Goal: Find specific page/section: Find specific page/section

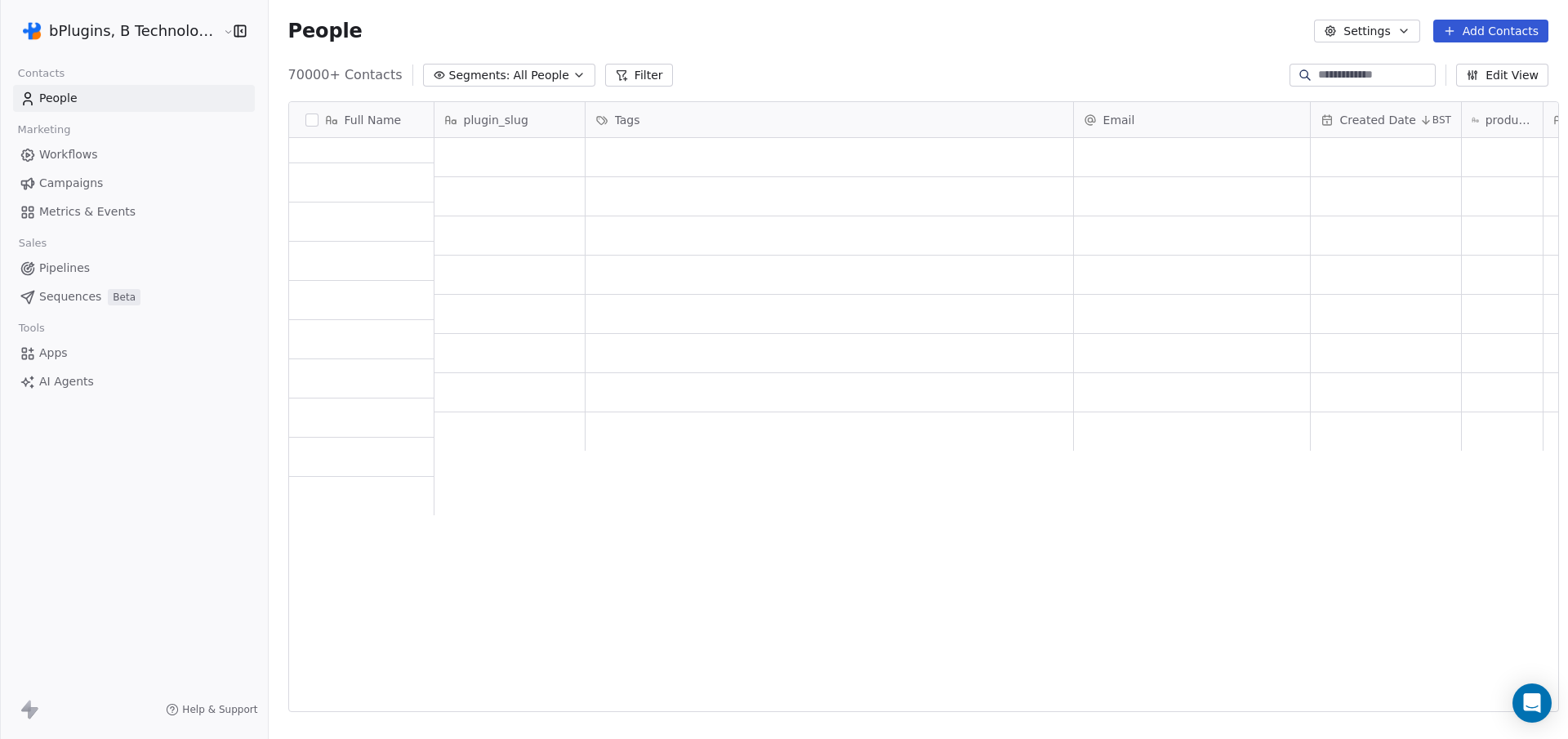
scroll to position [2489, 0]
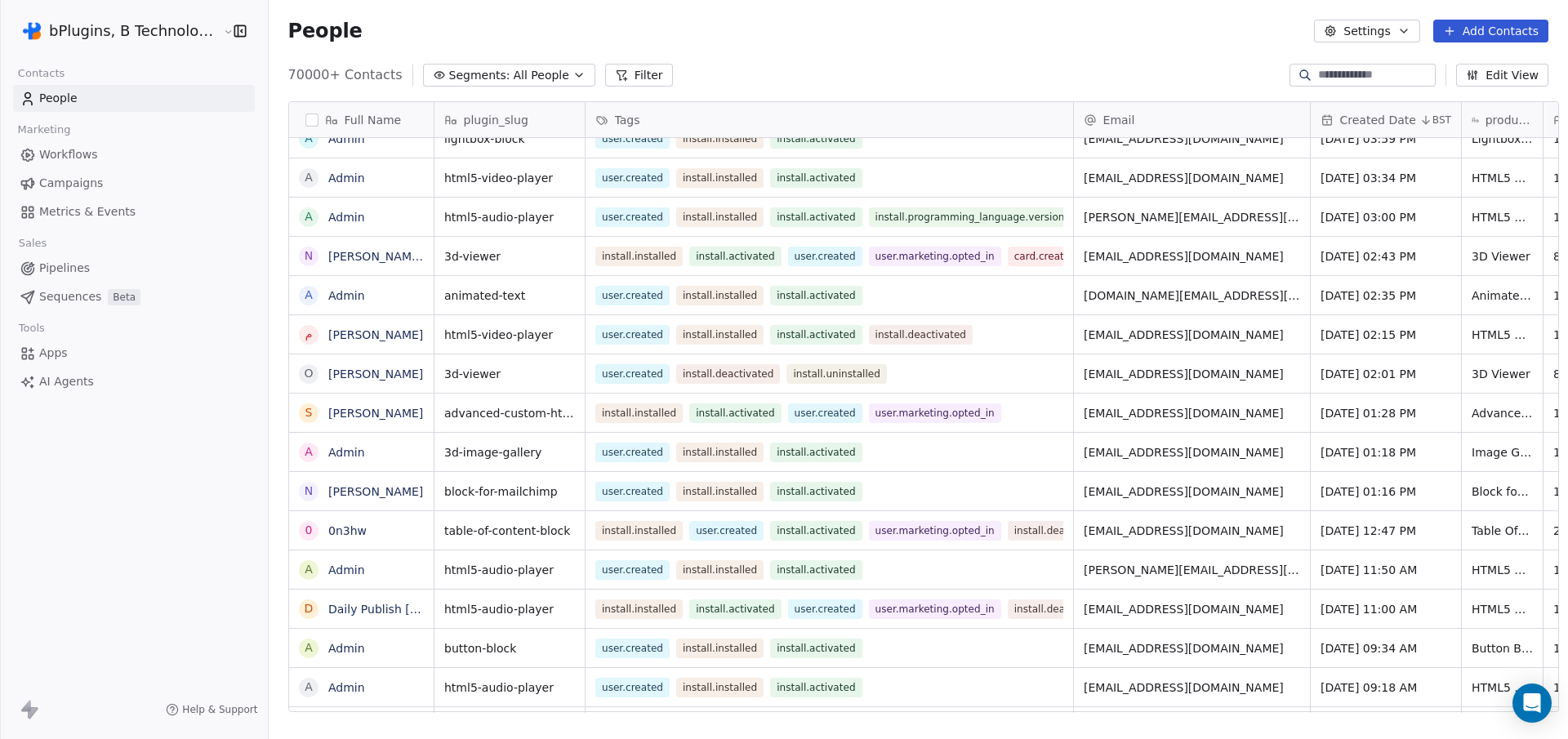
click at [524, 74] on span "All People" at bounding box center [542, 75] width 56 height 17
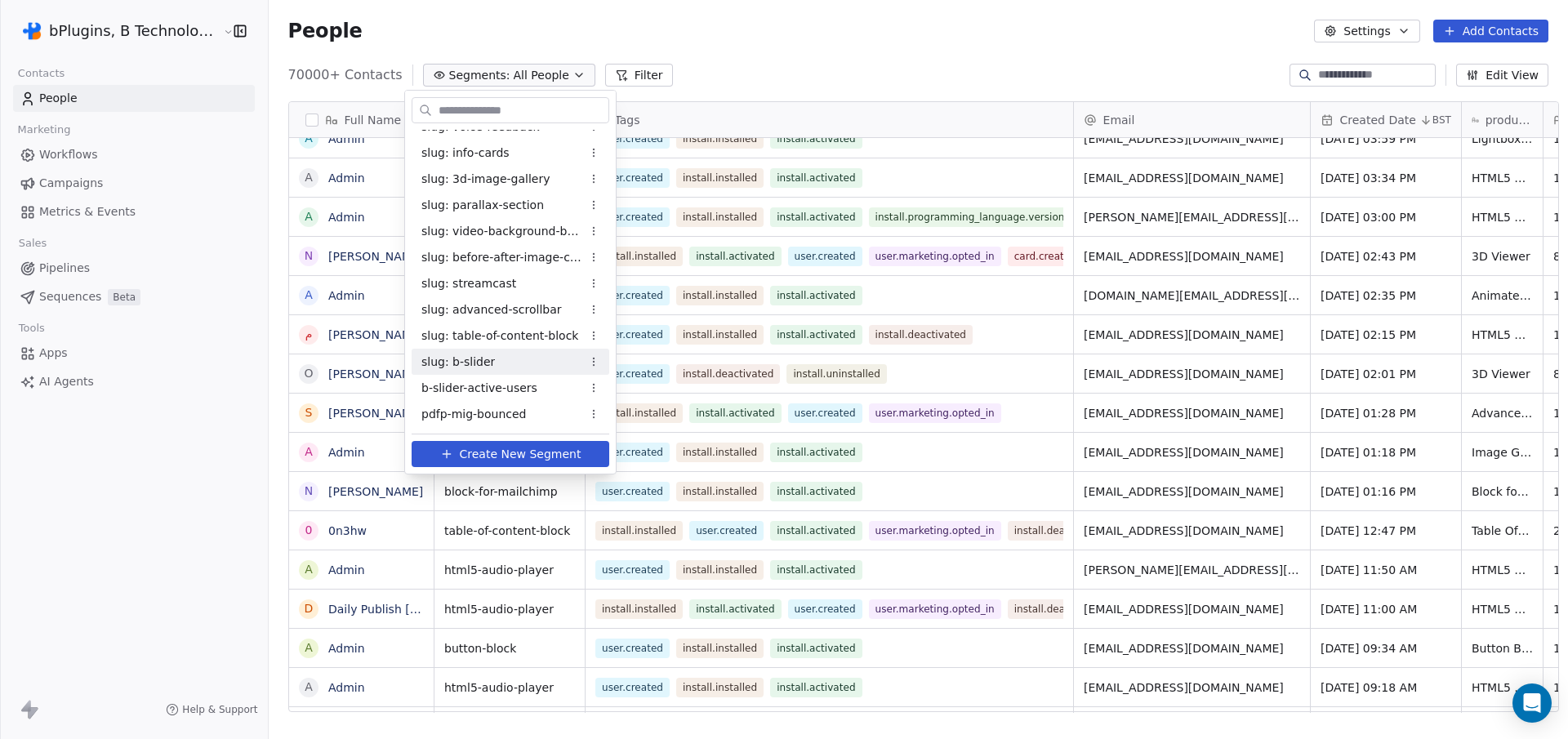
click at [478, 359] on span "slug: b-slider" at bounding box center [457, 362] width 74 height 17
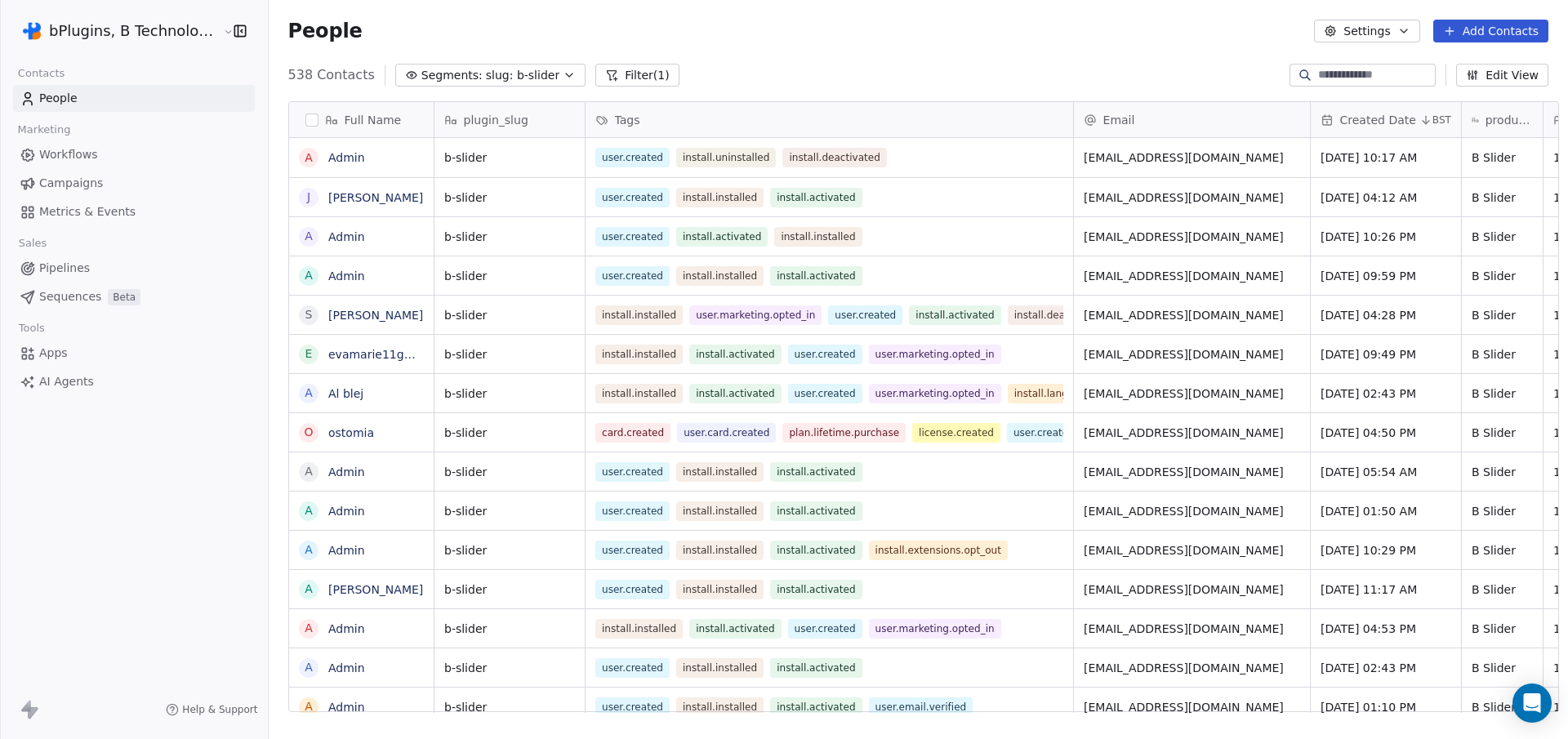
click at [489, 68] on span "slug: b-slider" at bounding box center [522, 75] width 74 height 17
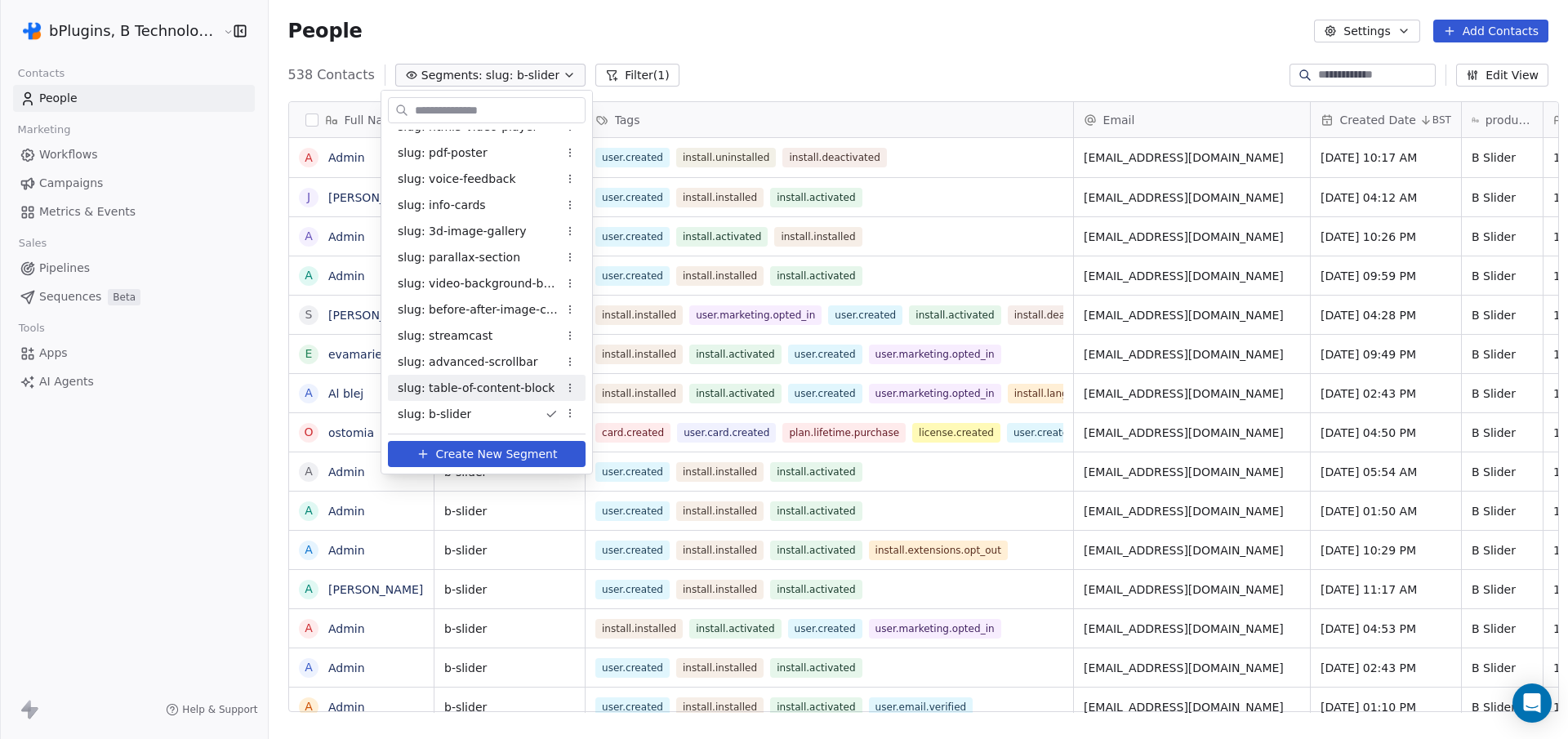
click at [507, 390] on span "slug: table-of-content-block" at bounding box center [475, 388] width 156 height 17
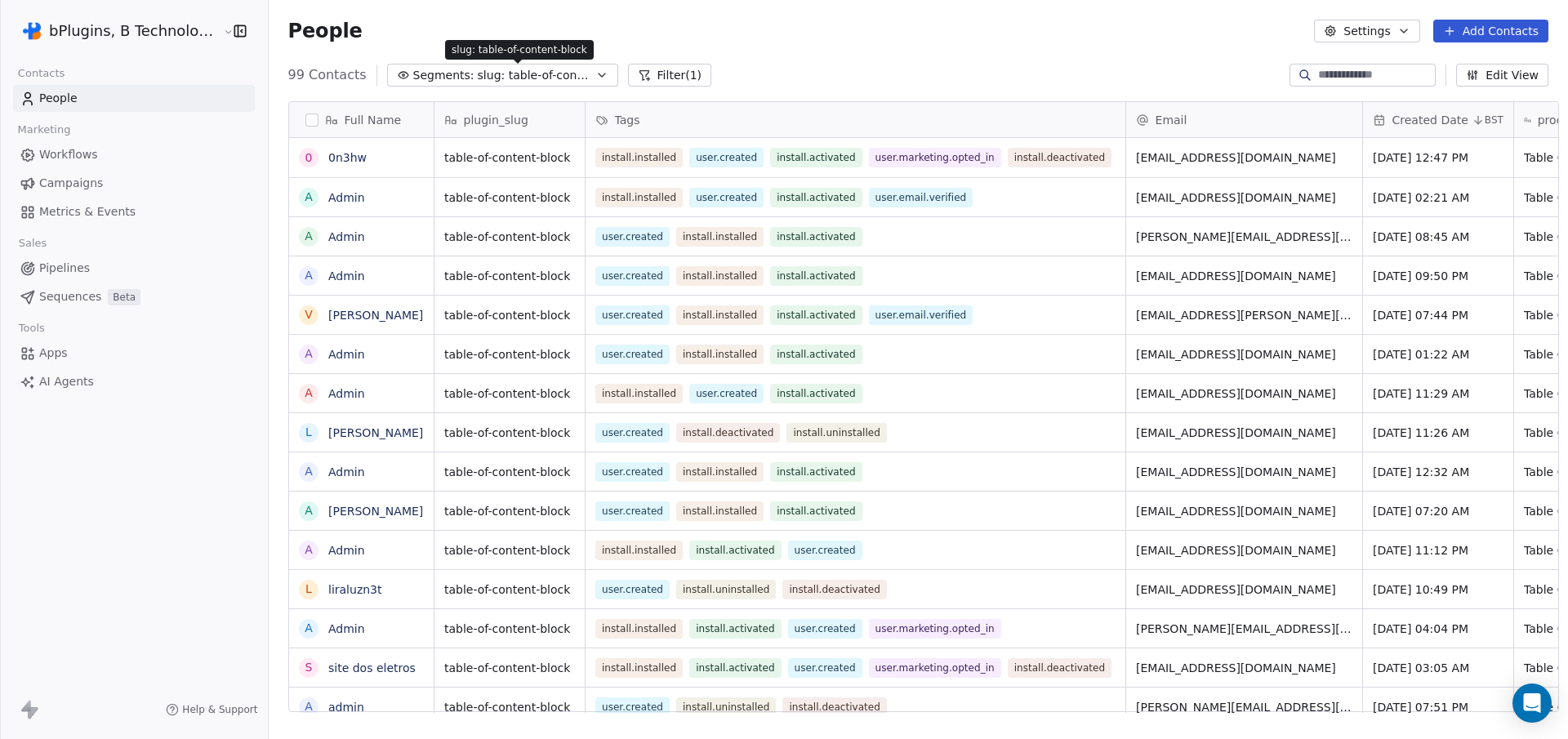
click at [519, 78] on span "slug: table-of-content-block" at bounding box center [534, 75] width 114 height 17
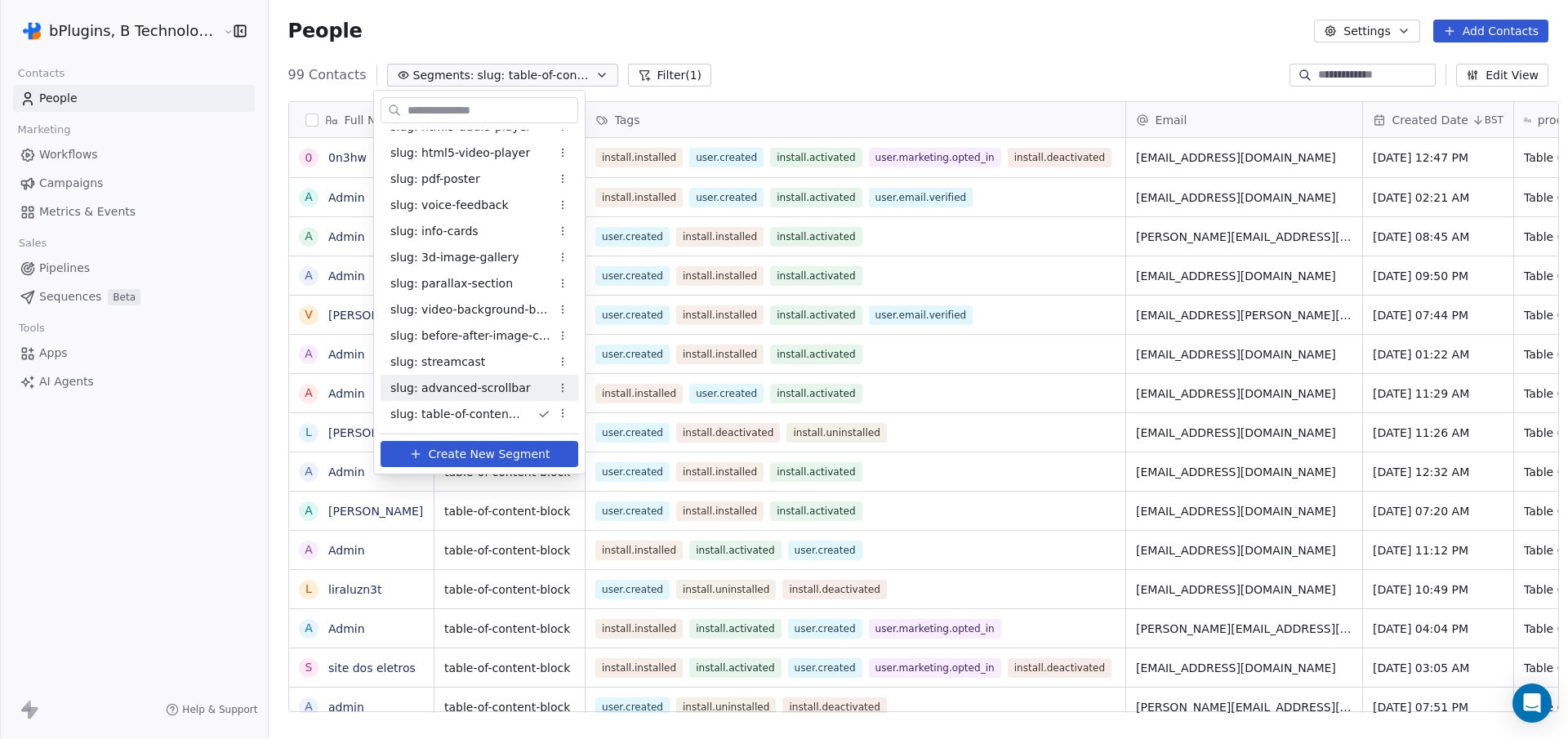
click at [481, 383] on span "slug: advanced-scrollbar" at bounding box center [461, 388] width 140 height 17
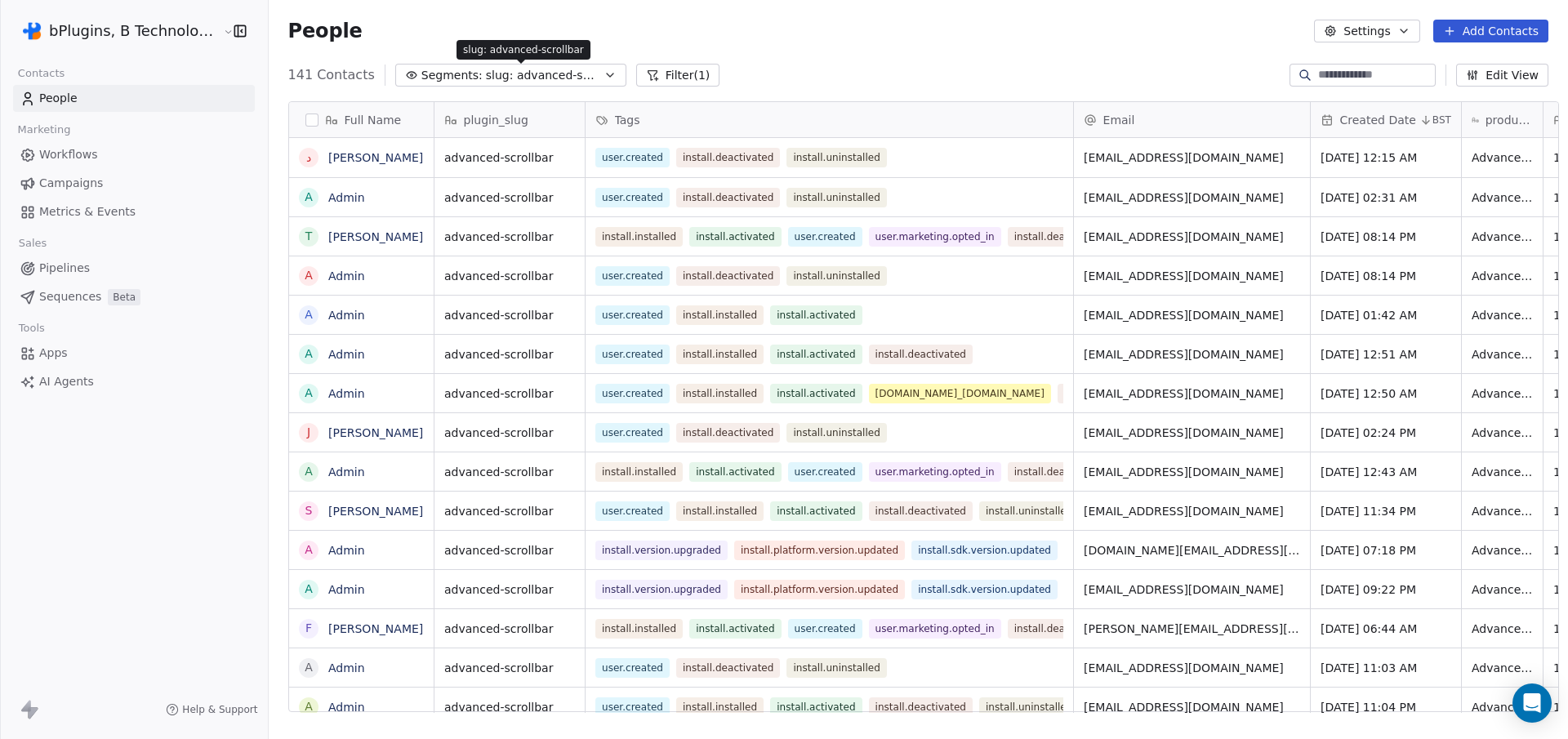
click at [533, 73] on span "slug: advanced-scrollbar" at bounding box center [543, 75] width 114 height 17
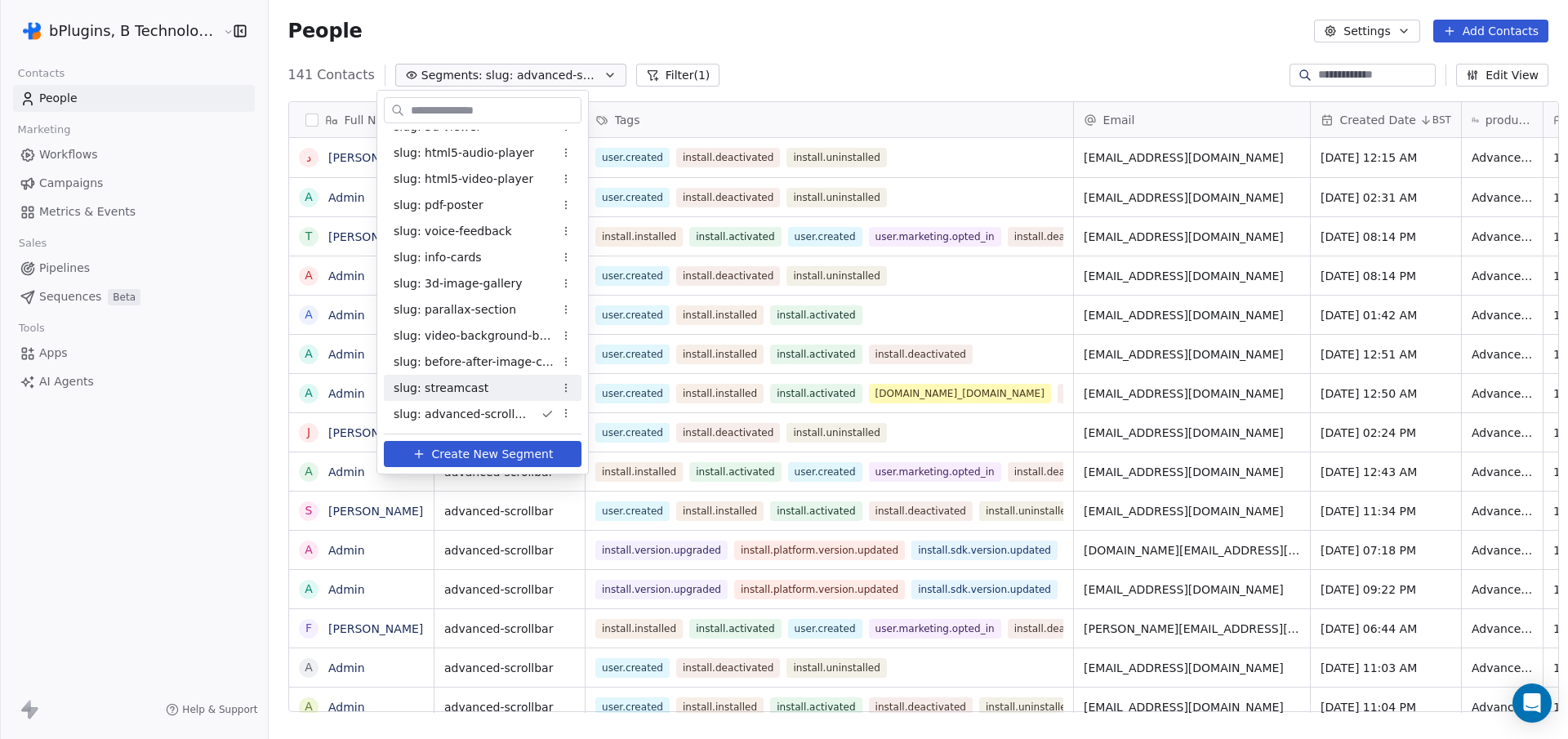
click at [455, 386] on span "slug: streamcast" at bounding box center [441, 388] width 95 height 17
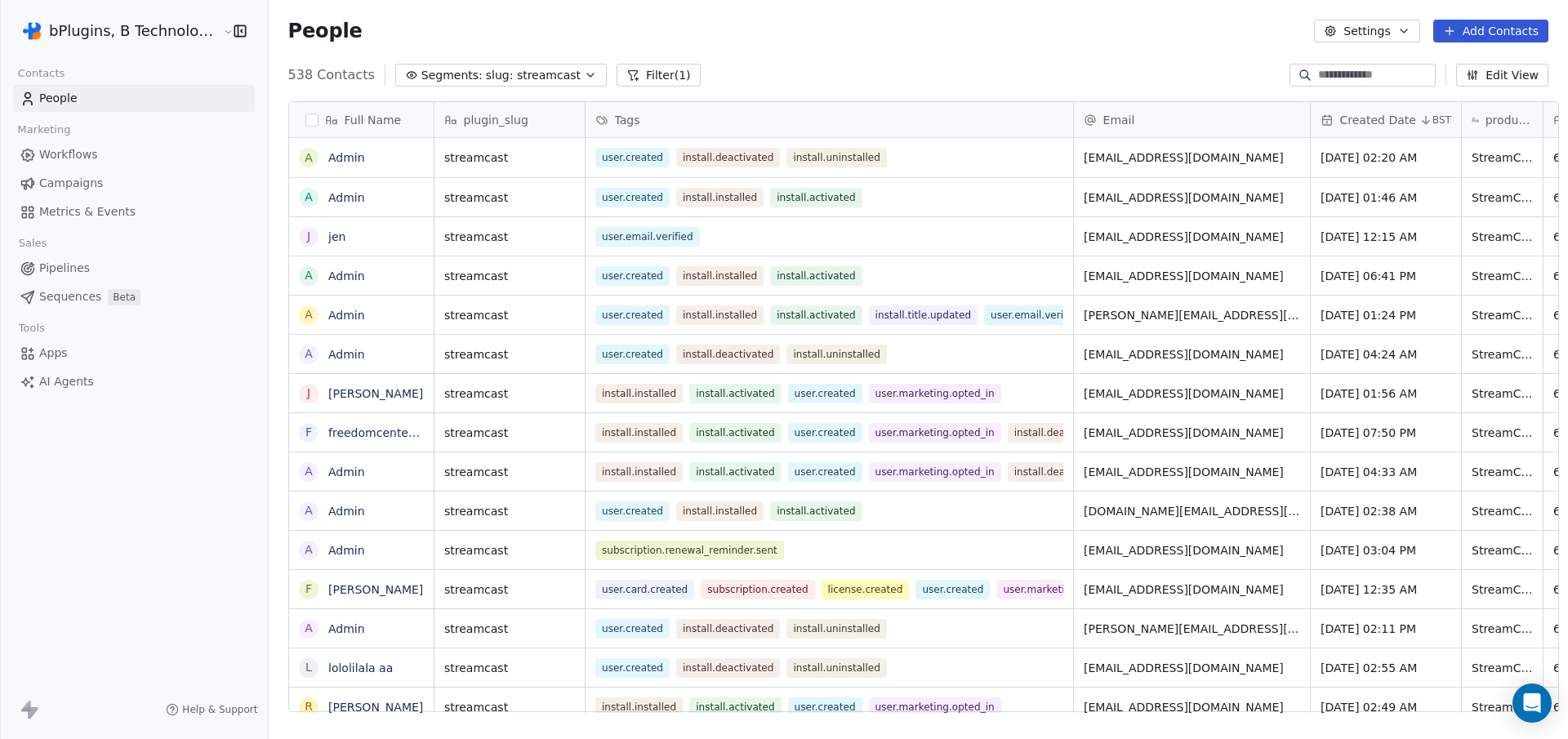
click at [532, 74] on span "slug: streamcast" at bounding box center [533, 75] width 95 height 17
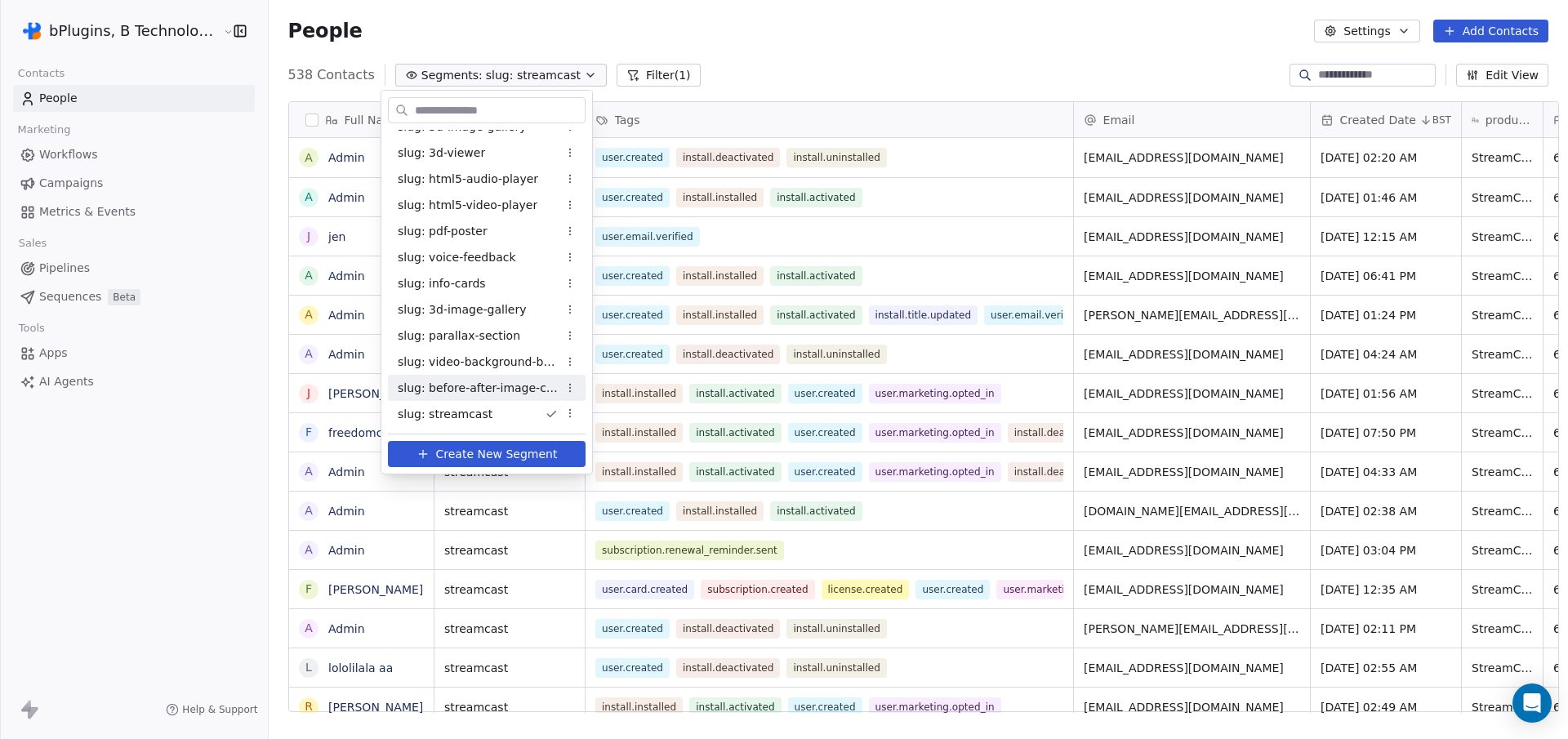
click at [487, 391] on span "slug: before-after-image-compare" at bounding box center [477, 388] width 160 height 17
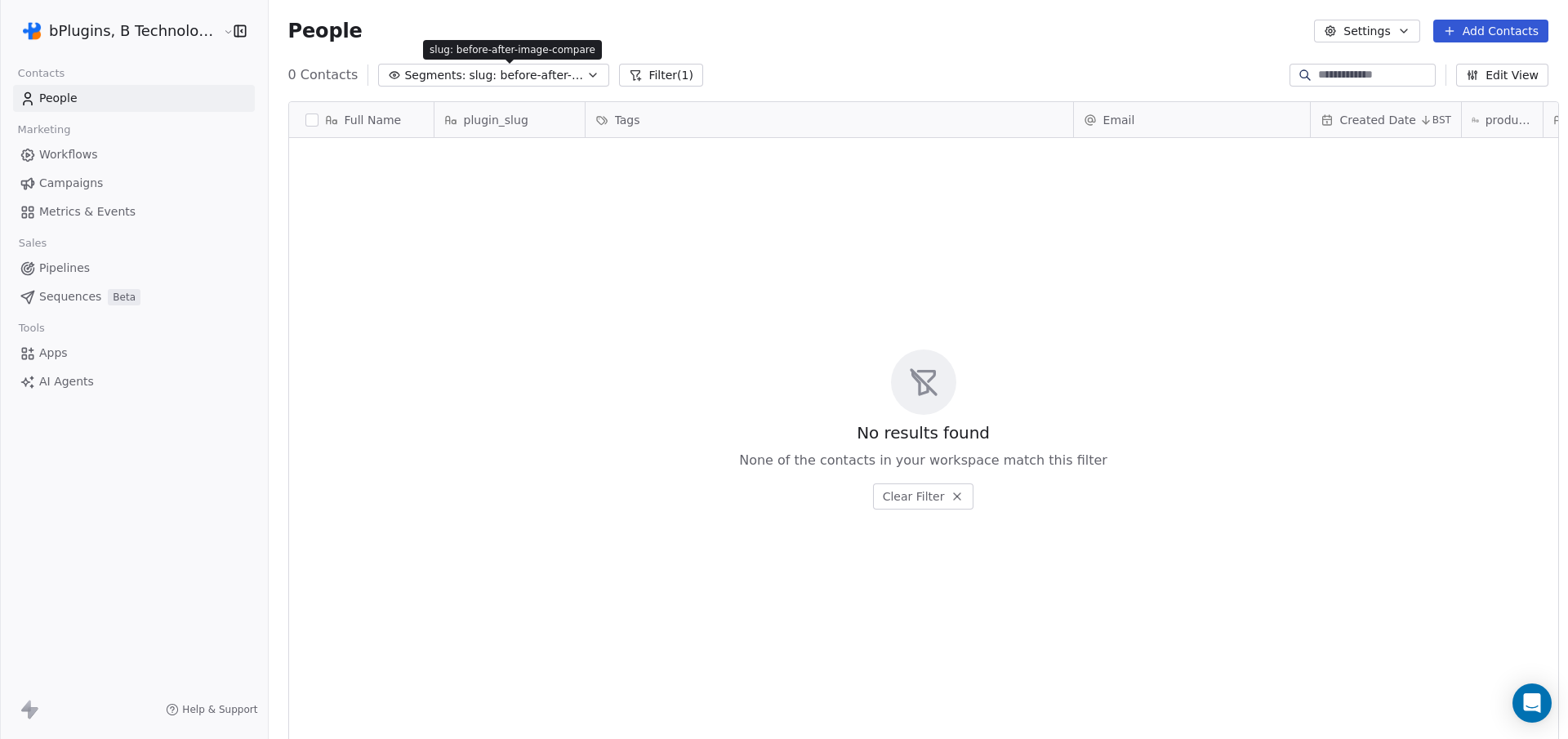
click at [516, 81] on span "slug: before-after-image-compare" at bounding box center [525, 75] width 114 height 17
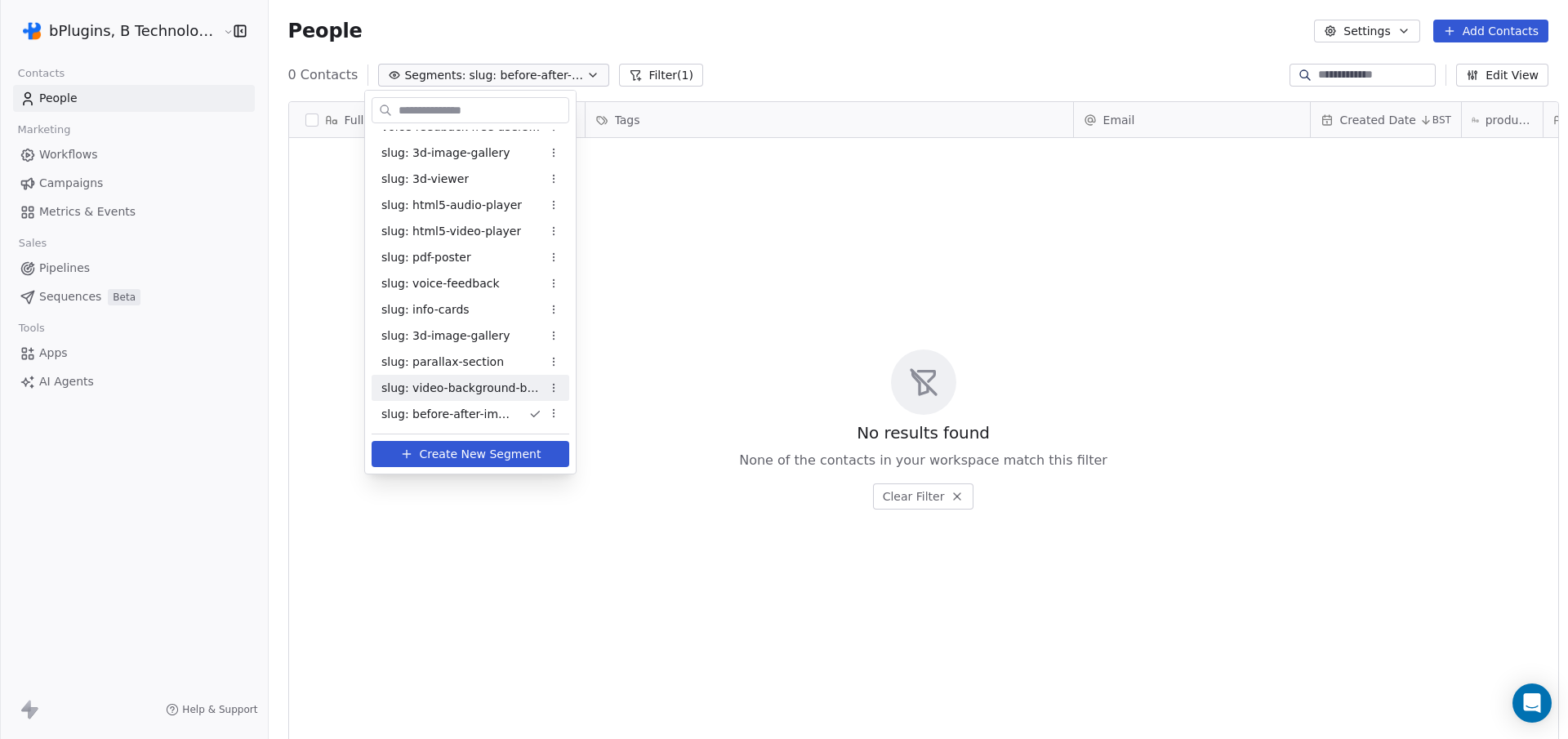
click at [489, 380] on span "slug: video-background-block" at bounding box center [461, 388] width 160 height 17
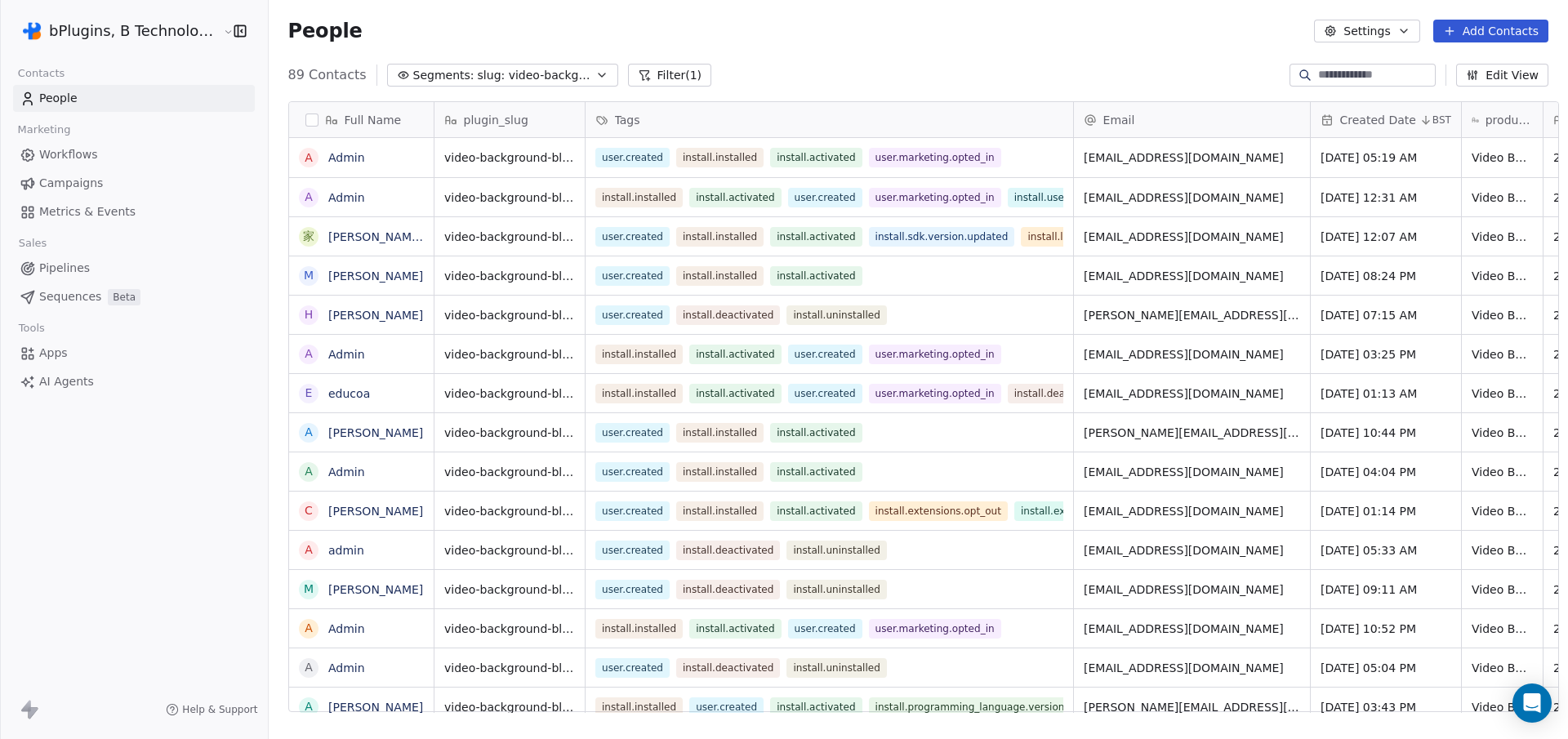
click at [546, 78] on span "slug: video-background-block" at bounding box center [534, 75] width 114 height 17
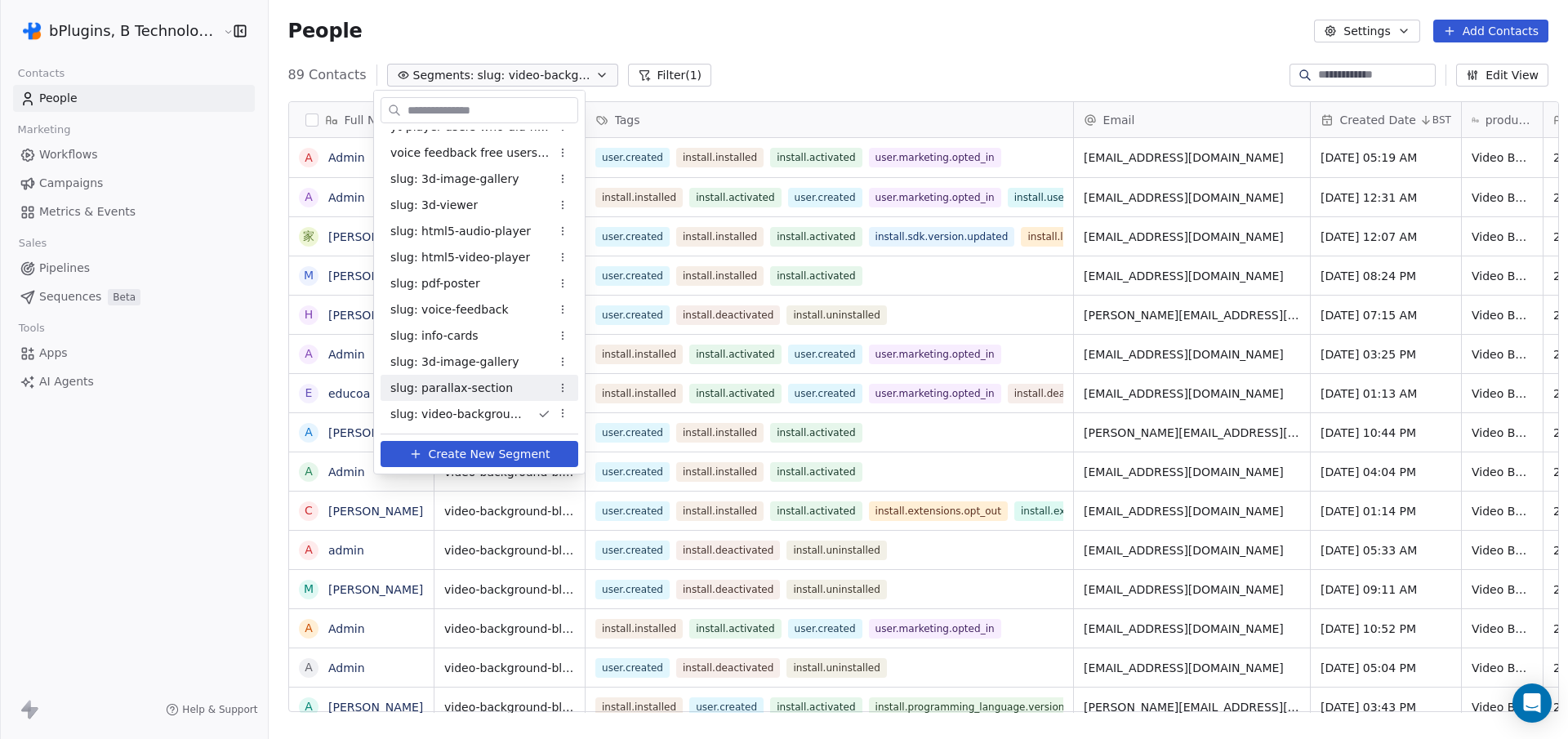
click at [451, 393] on span "slug: parallax-section" at bounding box center [451, 388] width 123 height 17
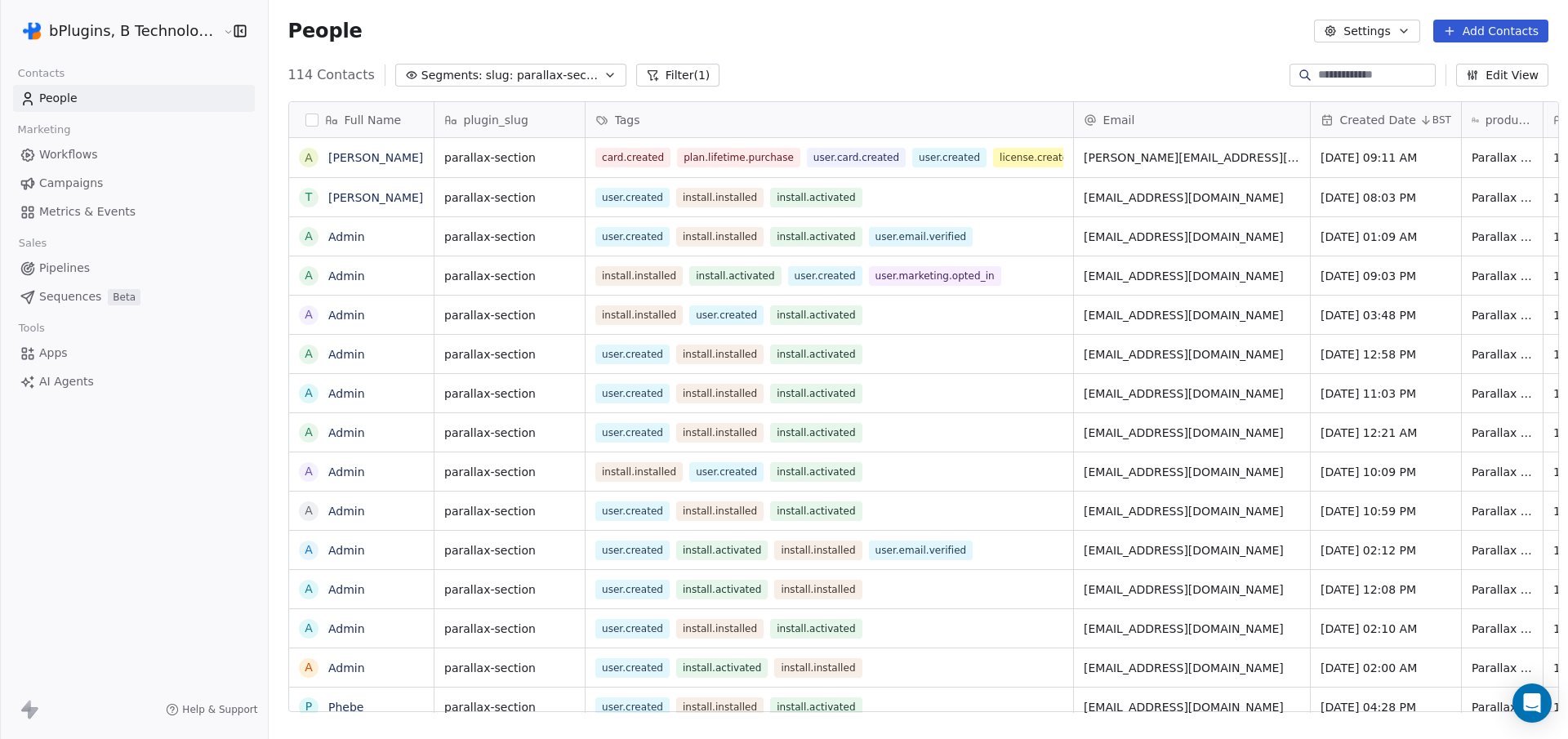
click at [519, 79] on span "slug: parallax-section" at bounding box center [543, 75] width 114 height 17
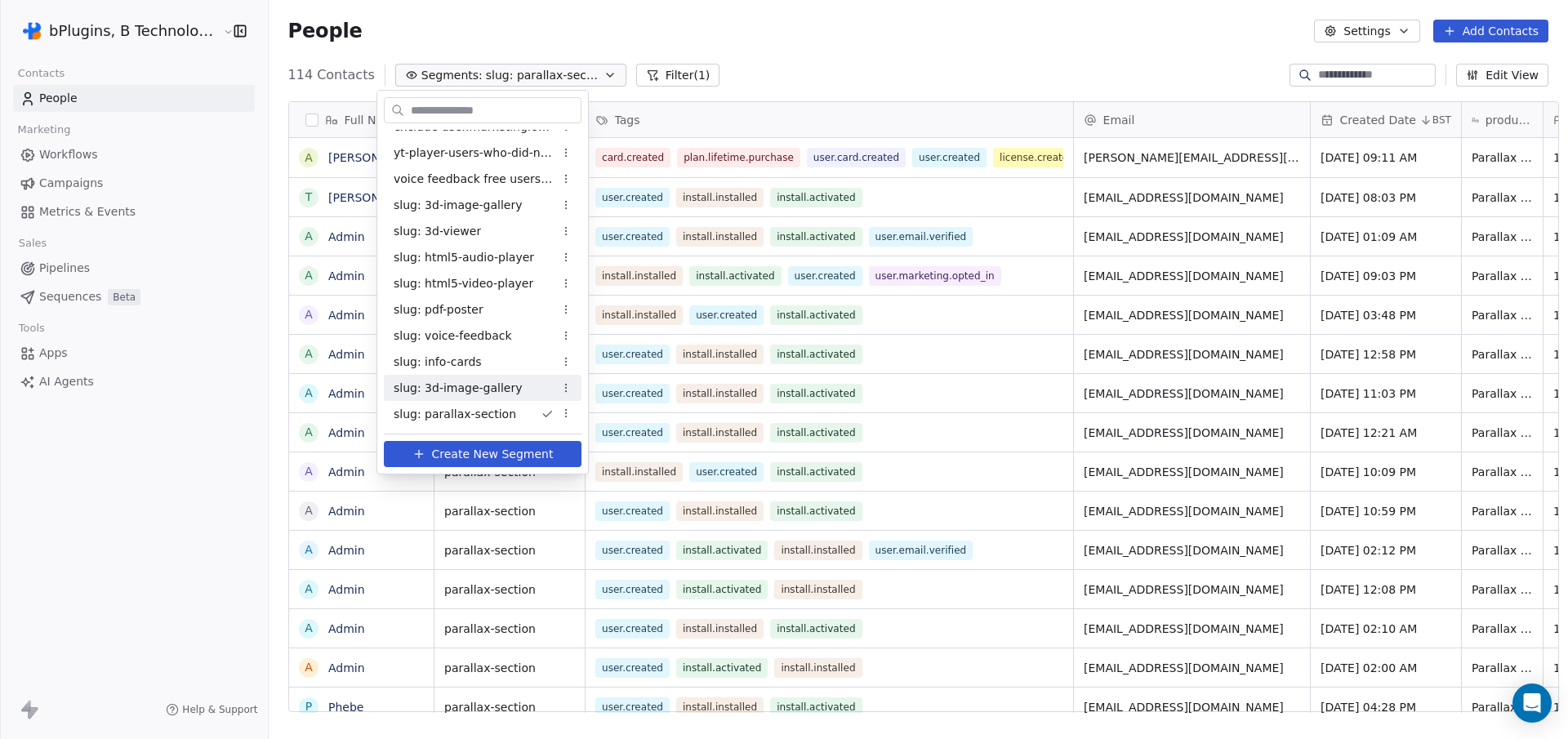
click at [469, 389] on span "slug: 3d-image-gallery" at bounding box center [458, 388] width 129 height 17
